Goal: Register for event/course

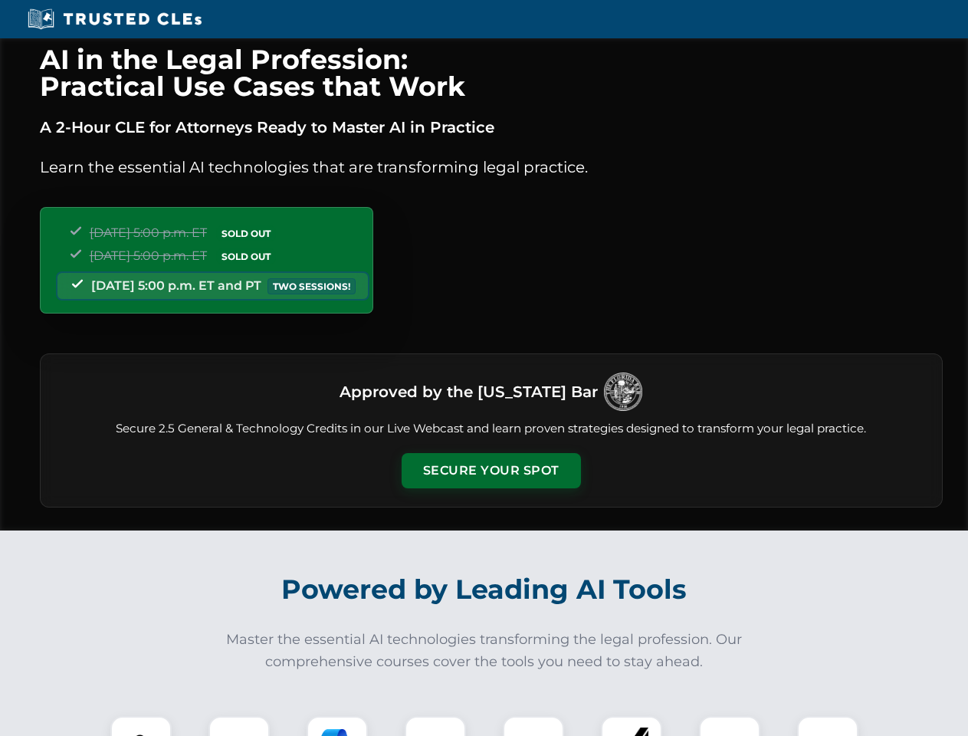
click at [491, 471] on button "Secure Your Spot" at bounding box center [491, 470] width 179 height 35
click at [141, 726] on img at bounding box center [141, 747] width 44 height 44
click at [239, 726] on div at bounding box center [239, 746] width 61 height 61
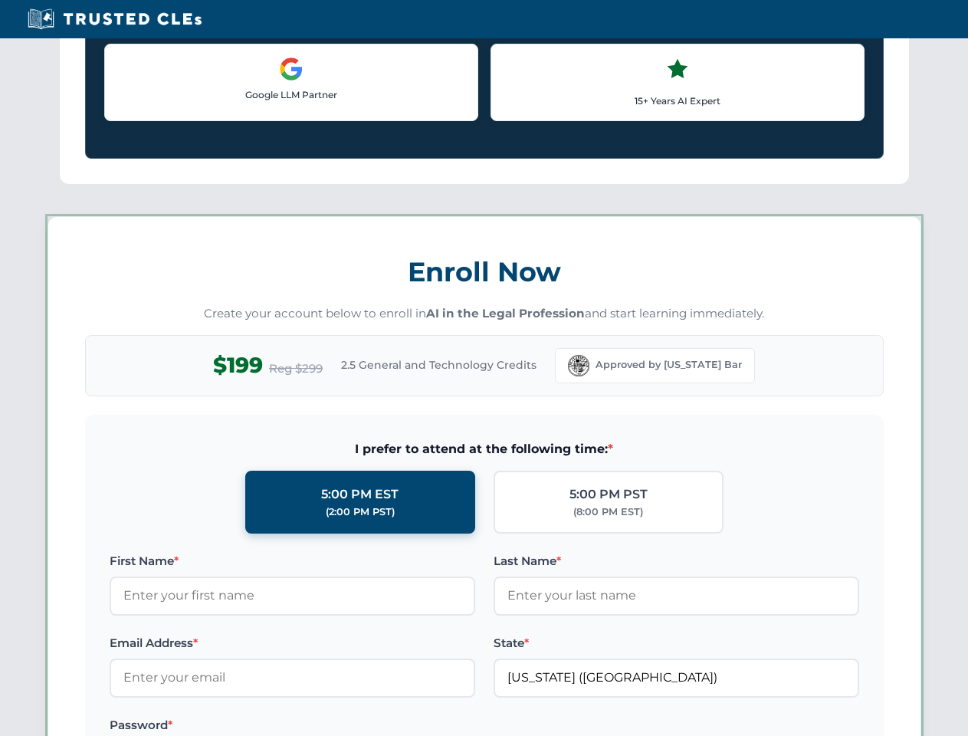
click at [436, 726] on label "Password *" at bounding box center [293, 725] width 366 height 18
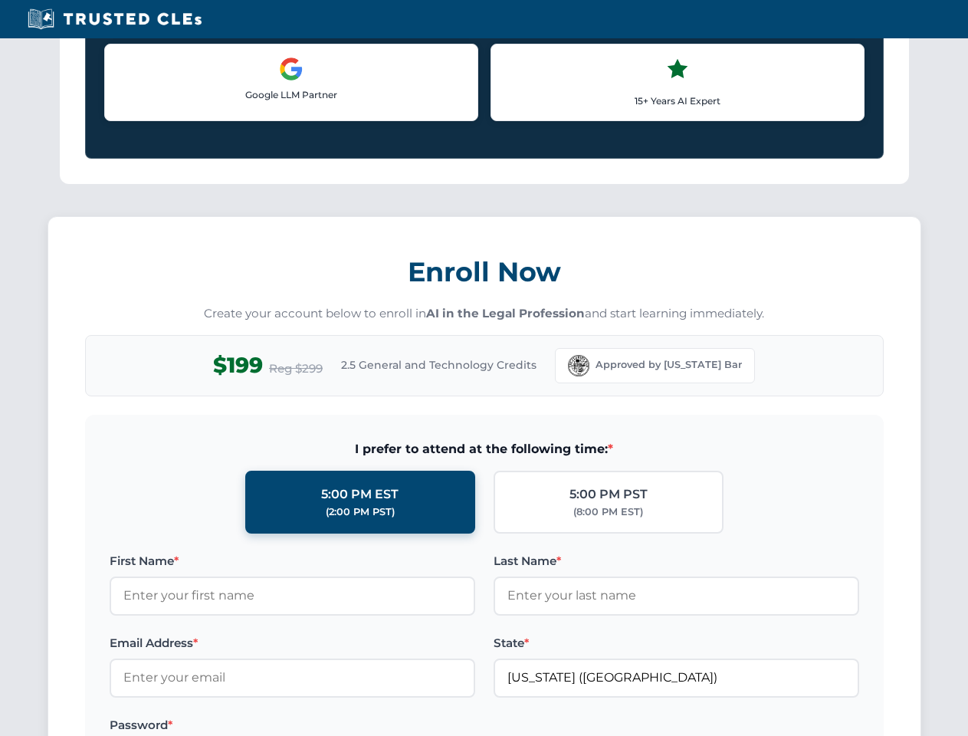
scroll to position [1505, 0]
